Goal: Book appointment/travel/reservation

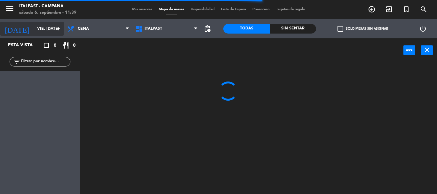
click at [38, 28] on input "vie. [DATE]" at bounding box center [61, 28] width 54 height 11
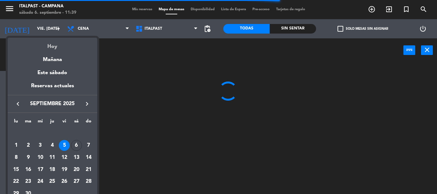
click at [45, 46] on div "Hoy" at bounding box center [53, 44] width 90 height 13
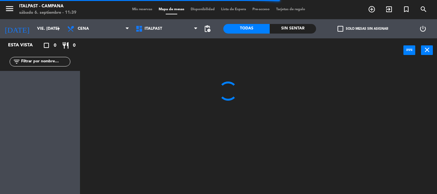
type input "sáb. [DATE]"
click at [72, 31] on icon at bounding box center [71, 29] width 9 height 8
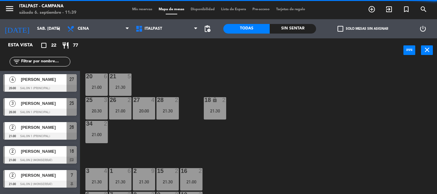
click at [153, 64] on div "20 6 21:00 21 5 21:30 25 3 20:30 26 2 21:00 27 4 20:00 28 2 21:30 18 lock 2 21:…" at bounding box center [260, 128] width 352 height 132
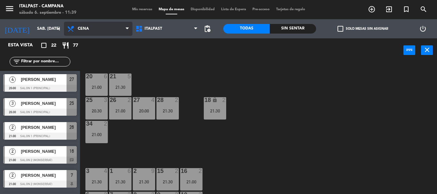
click at [95, 27] on span "Cena" at bounding box center [98, 29] width 68 height 14
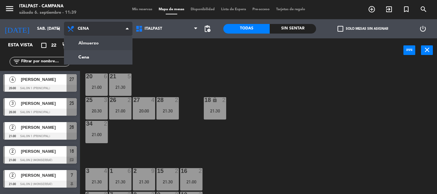
click at [98, 41] on ng-component "menu Italpast - [PERSON_NAME] sábado 6. septiembre - 11:39 Mis reservas Mapa de…" at bounding box center [218, 97] width 437 height 194
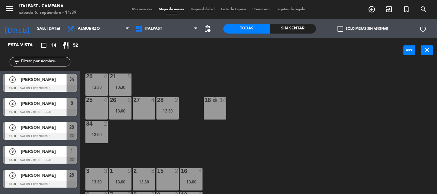
click at [148, 69] on div "20 4 13:30 21 5 13:30 25 4 26 2 13:00 27 4 28 2 12:30 18 lock 14 34 2 12:00 3 3…" at bounding box center [260, 128] width 352 height 132
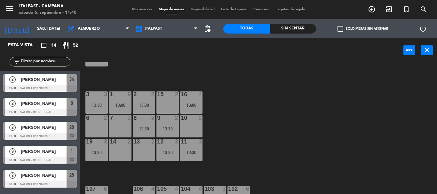
scroll to position [139, 0]
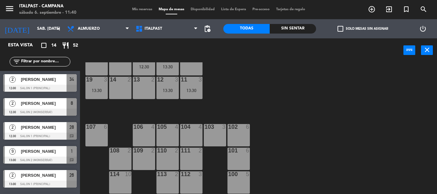
click at [146, 139] on div "106 4" at bounding box center [144, 135] width 22 height 22
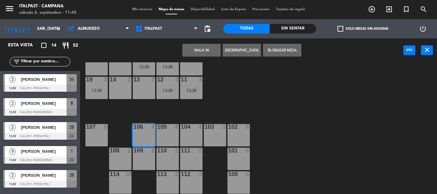
click at [168, 135] on div "105 4" at bounding box center [167, 135] width 22 height 22
click at [183, 134] on div "104 4" at bounding box center [191, 135] width 22 height 22
click at [281, 53] on button "Bloquear Mesa" at bounding box center [282, 50] width 38 height 13
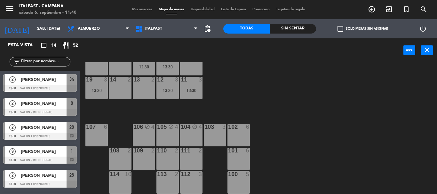
click at [217, 128] on div at bounding box center [214, 127] width 11 height 6
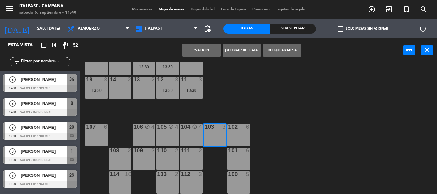
click at [99, 128] on div at bounding box center [96, 127] width 11 height 6
click at [277, 49] on button "Bloquear Mesa" at bounding box center [282, 50] width 38 height 13
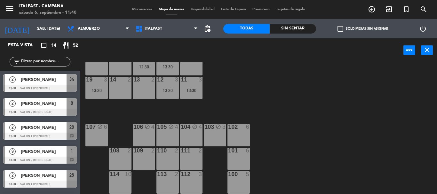
click at [236, 152] on div at bounding box center [238, 151] width 11 height 6
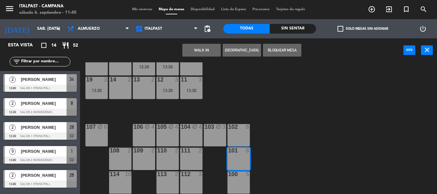
drag, startPoint x: 234, startPoint y: 137, endPoint x: 243, endPoint y: 114, distance: 25.0
click at [234, 133] on div "102 6" at bounding box center [238, 135] width 22 height 22
click at [284, 46] on button "Bloquear Mesa" at bounding box center [282, 50] width 38 height 13
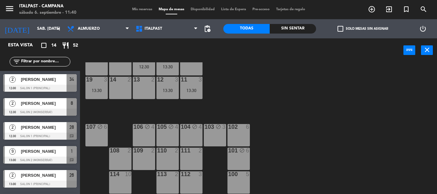
drag, startPoint x: 238, startPoint y: 177, endPoint x: 219, endPoint y: 169, distance: 20.8
click at [237, 177] on div at bounding box center [238, 174] width 11 height 6
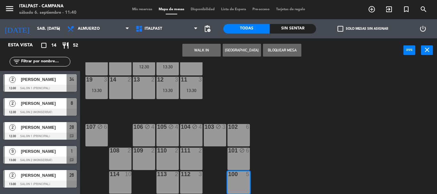
click at [197, 158] on div "111 2" at bounding box center [191, 159] width 22 height 22
click at [278, 53] on button "Bloquear Mesa" at bounding box center [282, 50] width 38 height 13
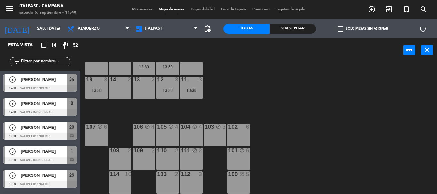
drag, startPoint x: 164, startPoint y: 154, endPoint x: 156, endPoint y: 156, distance: 8.6
click at [165, 154] on div "110 2" at bounding box center [167, 151] width 22 height 6
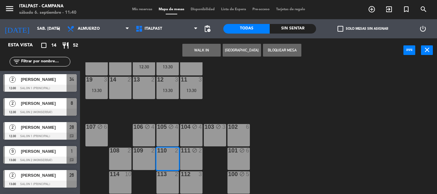
click at [140, 156] on div "109 2" at bounding box center [144, 159] width 22 height 22
click at [128, 156] on div "108 2" at bounding box center [120, 159] width 22 height 22
click at [279, 46] on button "Bloquear Mesa" at bounding box center [282, 50] width 38 height 13
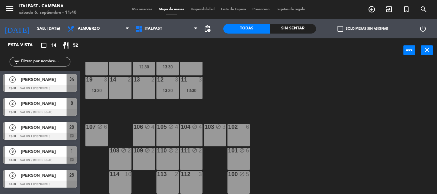
click at [277, 49] on div "power_input close" at bounding box center [241, 50] width 323 height 24
click at [121, 185] on div "114 10" at bounding box center [120, 182] width 22 height 22
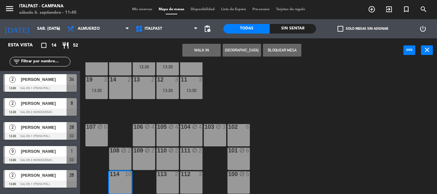
click at [173, 180] on div "113 2" at bounding box center [167, 182] width 22 height 22
drag, startPoint x: 280, startPoint y: 56, endPoint x: 262, endPoint y: 82, distance: 32.2
click at [279, 56] on button "Bloquear Mesa" at bounding box center [282, 50] width 38 height 13
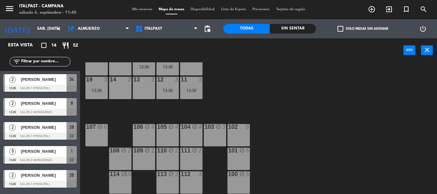
click at [196, 178] on div "112 3" at bounding box center [191, 182] width 22 height 22
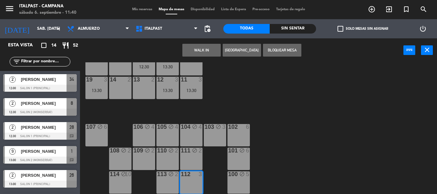
click at [286, 46] on button "Bloquear Mesa" at bounding box center [282, 50] width 38 height 13
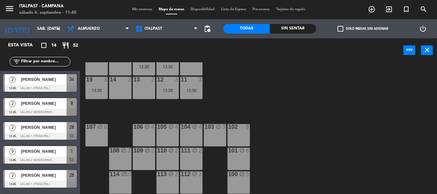
click at [57, 133] on div "[PERSON_NAME]" at bounding box center [43, 127] width 46 height 11
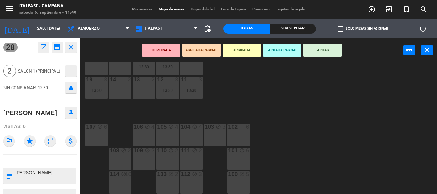
click at [251, 89] on div "20 4 13:30 21 5 13:30 25 4 26 2 13:00 27 4 28 2 12:30 18 lock 14 34 2 12:00 3 3…" at bounding box center [260, 128] width 352 height 132
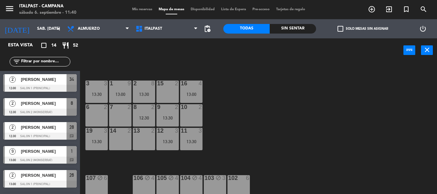
scroll to position [75, 0]
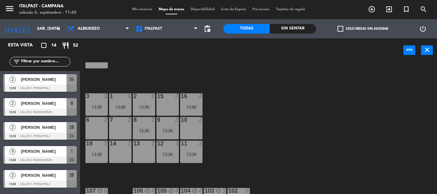
click at [202, 100] on div "16 4 13:00" at bounding box center [191, 104] width 22 height 22
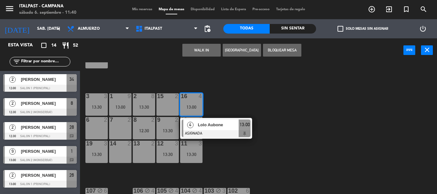
click at [202, 100] on div "16 4" at bounding box center [191, 96] width 22 height 6
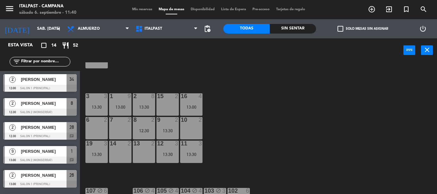
click at [149, 103] on div "2 8 13:30" at bounding box center [144, 104] width 22 height 22
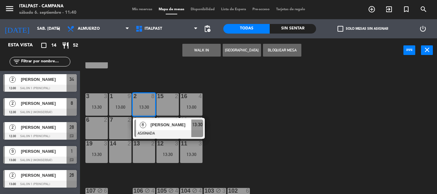
click at [139, 106] on div "13:30" at bounding box center [144, 107] width 22 height 4
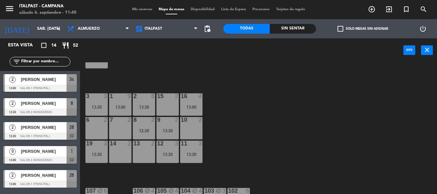
click at [126, 103] on div "1 9 13:00" at bounding box center [120, 104] width 22 height 22
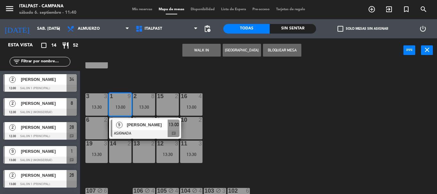
click at [143, 124] on span "[PERSON_NAME]" at bounding box center [147, 125] width 41 height 7
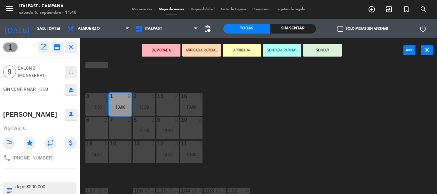
click at [57, 164] on div "phone [PHONE_NUMBER]" at bounding box center [40, 158] width 74 height 12
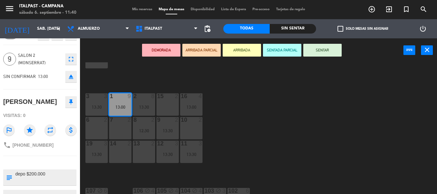
scroll to position [26, 0]
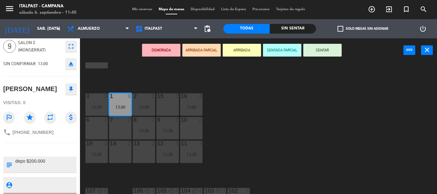
click at [223, 113] on div "20 4 13:30 21 5 13:30 25 4 26 2 13:00 27 4 28 2 12:30 18 lock 14 34 2 12:00 3 3…" at bounding box center [260, 128] width 352 height 132
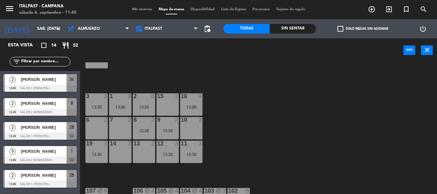
click at [104, 104] on div "3 3 13:30" at bounding box center [96, 104] width 22 height 22
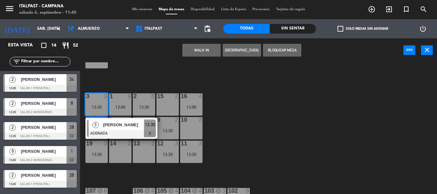
click at [118, 129] on div "[PERSON_NAME]" at bounding box center [123, 125] width 42 height 11
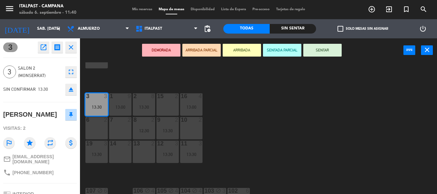
click at [259, 108] on div "20 4 13:30 21 5 13:30 25 4 26 2 13:00 27 4 28 2 12:30 18 lock 14 34 2 12:00 3 3…" at bounding box center [260, 128] width 352 height 132
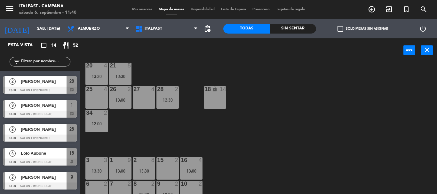
scroll to position [0, 0]
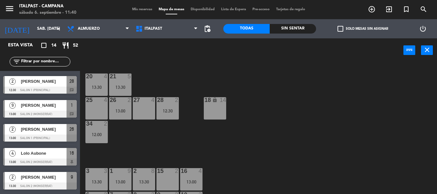
click at [114, 77] on div "21 5 13:30" at bounding box center [120, 85] width 22 height 22
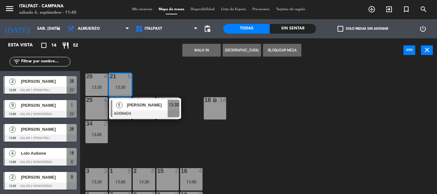
click at [158, 75] on div "20 4 13:30 21 5 13:30 5 [PERSON_NAME] ASIGNADA 13:30 25 4 26 2 13:00 27 4 28 2 …" at bounding box center [260, 128] width 352 height 132
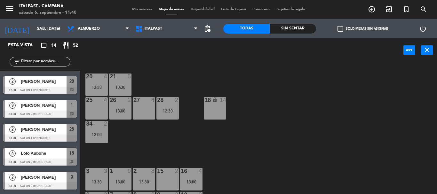
click at [71, 15] on div "menu Italpast - [PERSON_NAME] sábado 6. septiembre - 11:40 Mis reservas Mapa de…" at bounding box center [218, 9] width 437 height 19
click at [84, 27] on span "Almuerzo" at bounding box center [89, 29] width 22 height 4
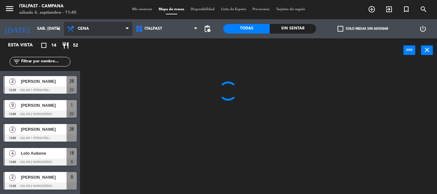
click at [104, 56] on ng-component "menu Italpast - [PERSON_NAME] sábado 6. septiembre - 11:40 Mis reservas Mapa de…" at bounding box center [218, 97] width 437 height 194
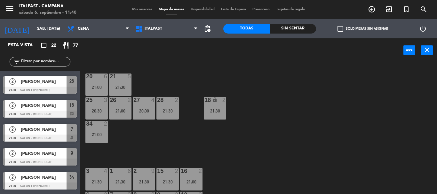
click at [273, 103] on div "20 6 21:00 21 5 21:30 25 3 20:30 26 2 21:00 27 4 20:00 28 2 21:30 18 lock 2 21:…" at bounding box center [260, 128] width 352 height 132
click at [95, 25] on span "Cena" at bounding box center [98, 29] width 68 height 14
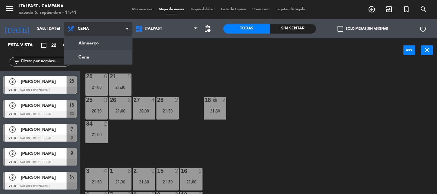
click at [100, 36] on ng-component "menu Italpast - [PERSON_NAME] sábado 6. septiembre - 11:41 Mis reservas Mapa de…" at bounding box center [218, 97] width 437 height 194
